Goal: Navigation & Orientation: Find specific page/section

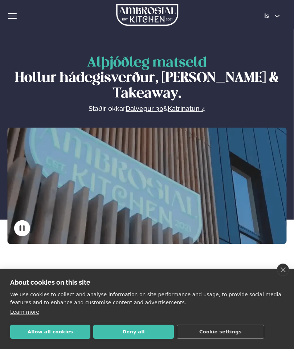
click at [141, 334] on button "Deny all" at bounding box center [133, 331] width 80 height 14
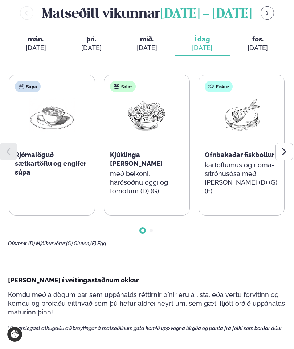
scroll to position [269, 0]
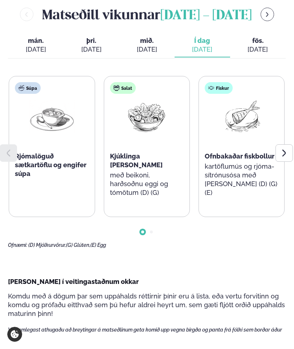
click at [259, 45] on span "fös." at bounding box center [258, 40] width 44 height 9
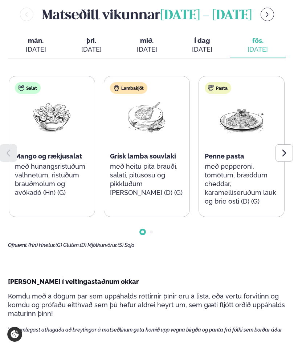
click at [284, 160] on div at bounding box center [284, 152] width 17 height 17
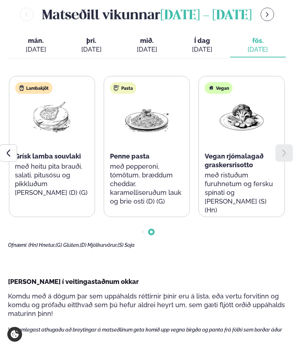
click at [16, 162] on div at bounding box center [8, 152] width 17 height 17
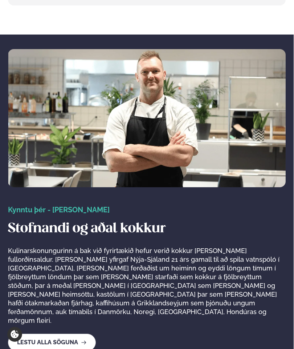
scroll to position [1314, 0]
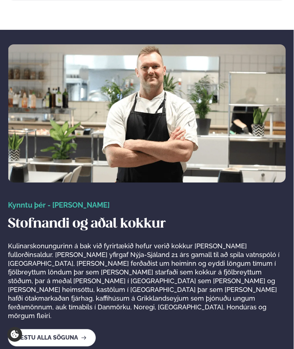
click at [69, 329] on link "Lestu alla söguna" at bounding box center [52, 337] width 88 height 17
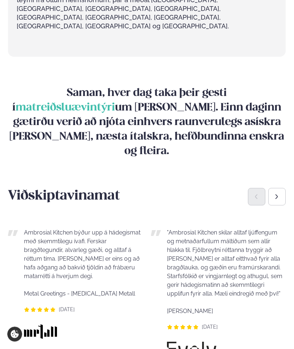
scroll to position [946, 0]
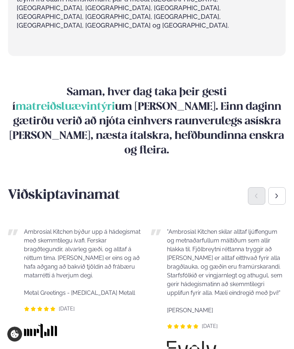
click at [276, 187] on div "Next slide" at bounding box center [276, 195] width 17 height 17
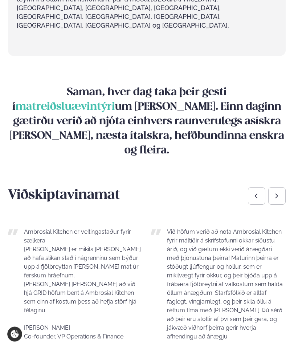
click at [278, 193] on icon "Next slide" at bounding box center [277, 196] width 6 height 6
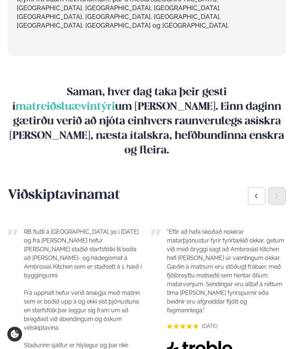
click at [279, 187] on div "Next slide" at bounding box center [276, 195] width 17 height 17
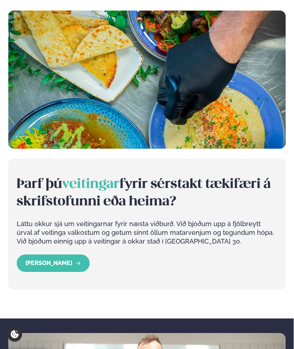
scroll to position [1003, 0]
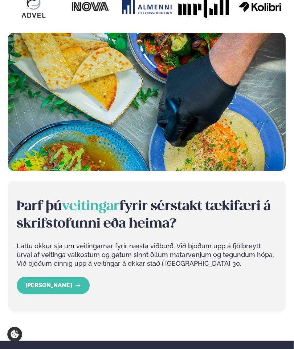
click at [58, 281] on link "[PERSON_NAME]" at bounding box center [53, 284] width 73 height 17
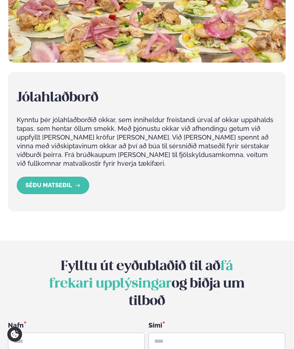
scroll to position [635, 0]
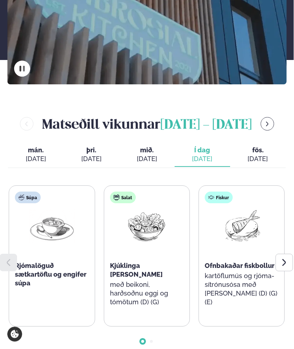
scroll to position [159, 0]
click at [284, 266] on icon at bounding box center [284, 262] width 4 height 7
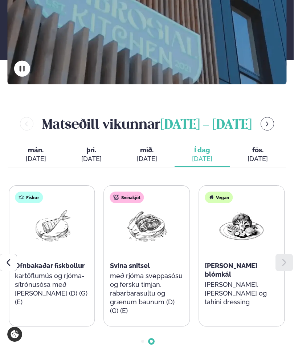
click at [23, 153] on span "mán." at bounding box center [36, 150] width 44 height 9
